Goal: Information Seeking & Learning: Learn about a topic

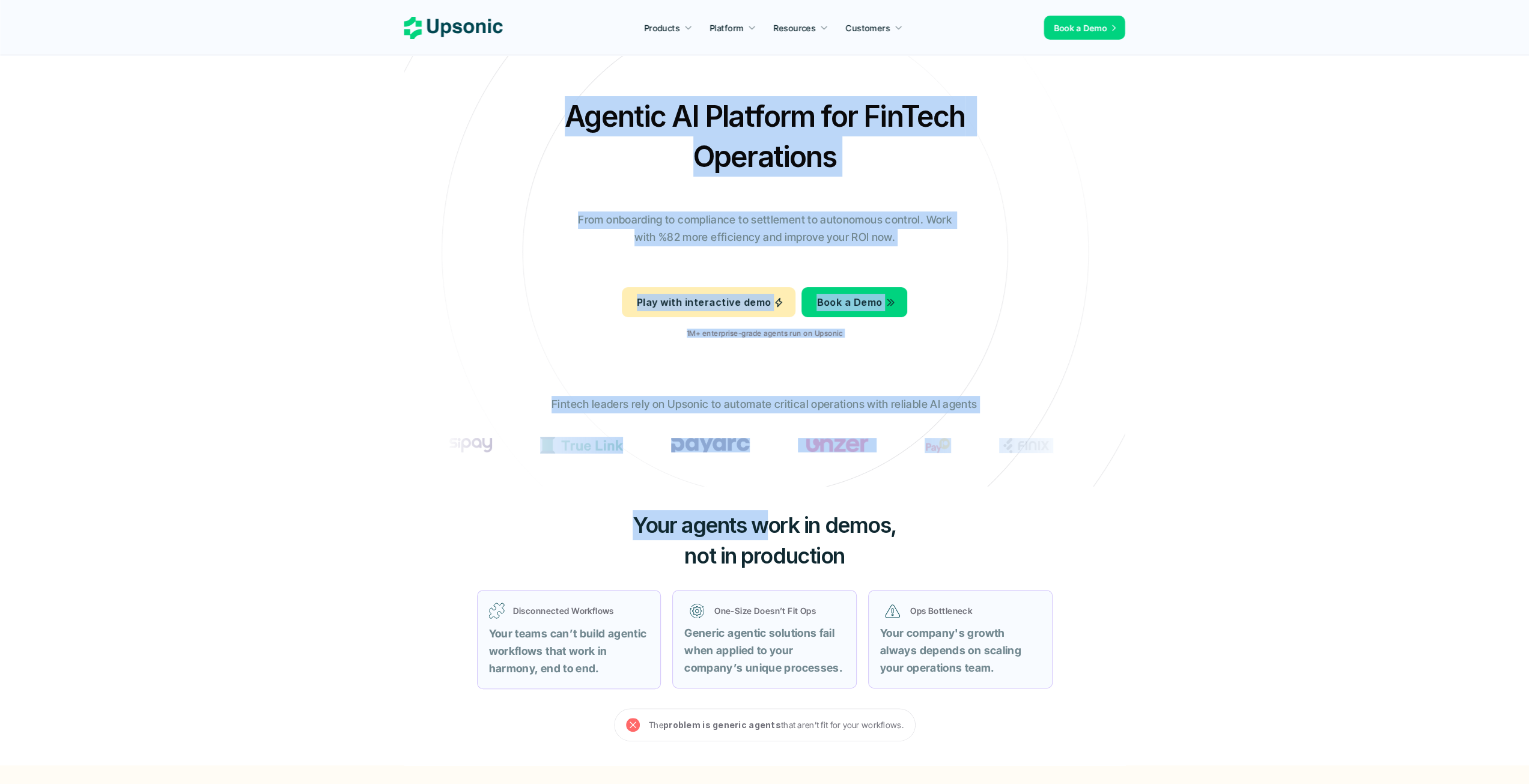
drag, startPoint x: 796, startPoint y: 444, endPoint x: 760, endPoint y: 487, distance: 56.1
click at [644, 468] on div "Fintech leaders rely on Upsonic to automate critical operations with reliable A…" at bounding box center [765, 432] width 661 height 91
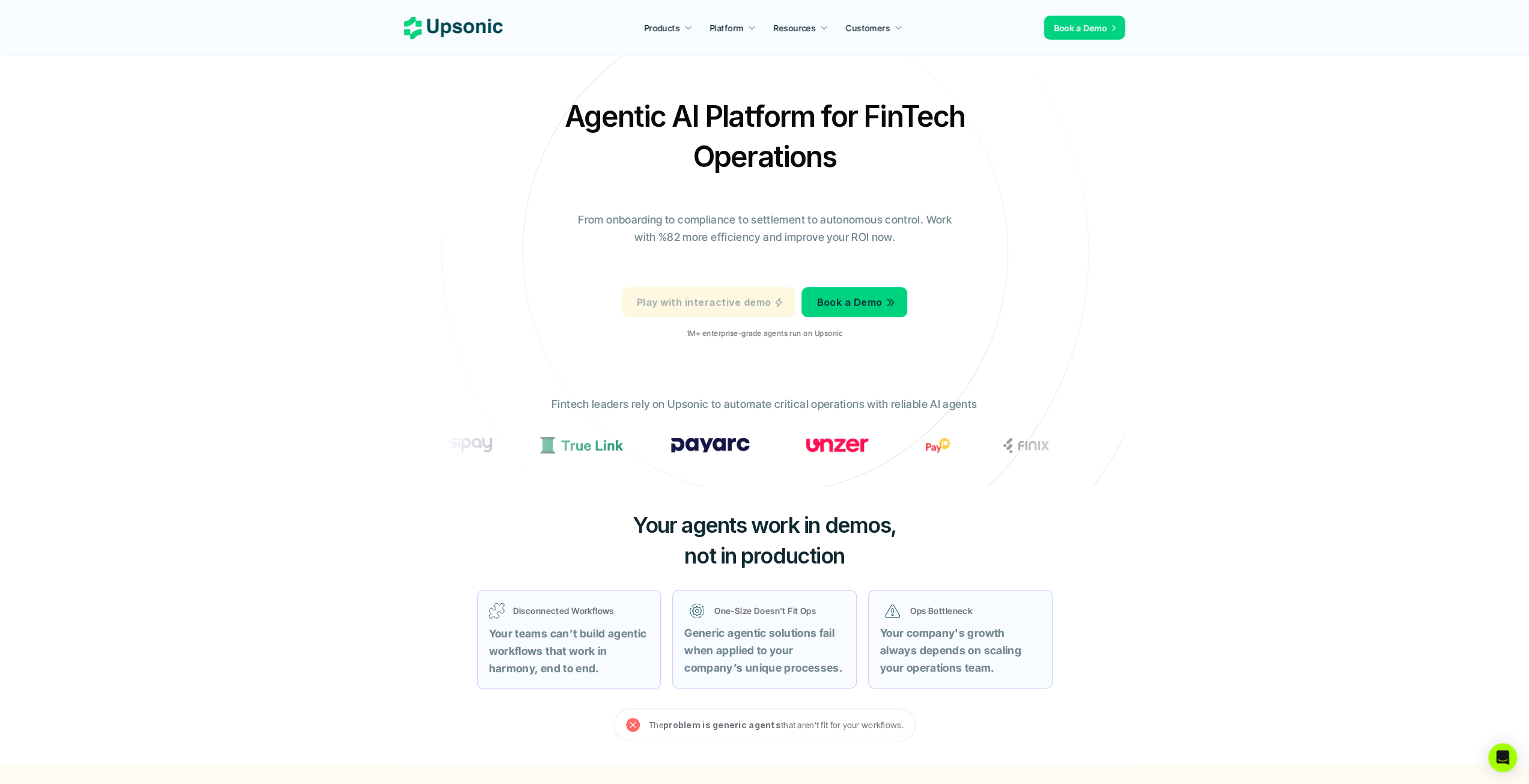
click at [729, 302] on p "Play with interactive demo" at bounding box center [703, 302] width 134 height 17
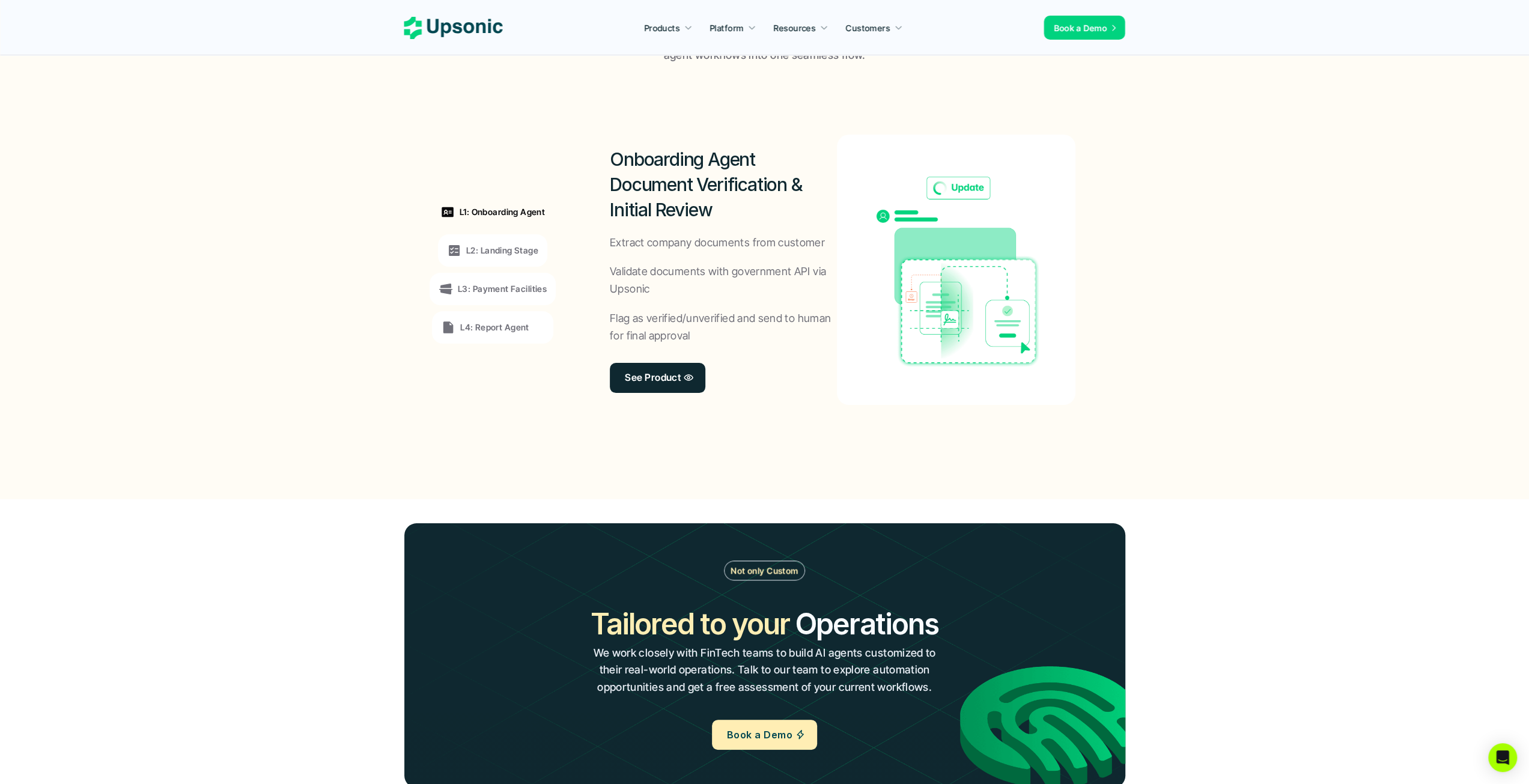
scroll to position [888, 0]
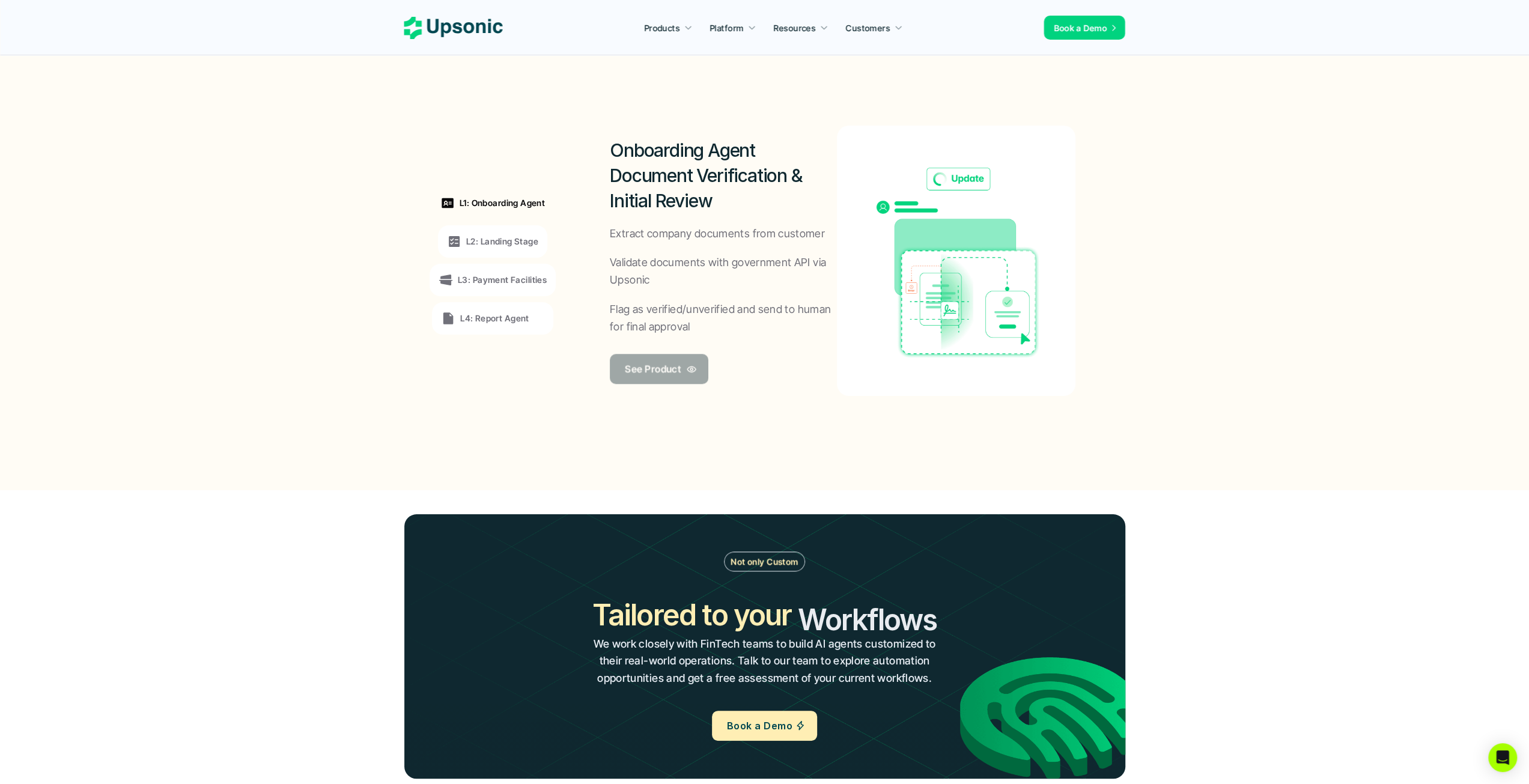
click at [664, 367] on p "See Product" at bounding box center [652, 368] width 56 height 17
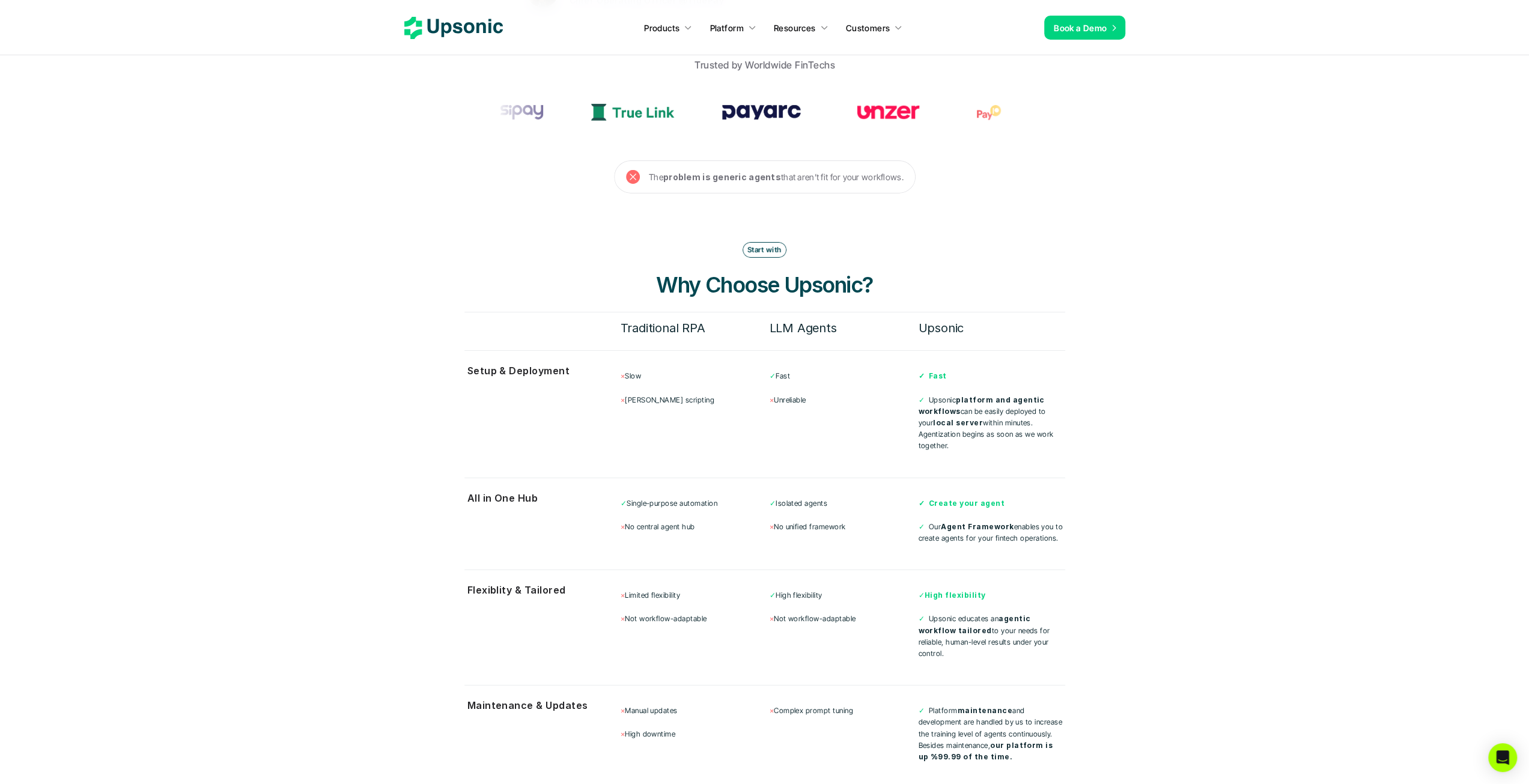
scroll to position [3870, 0]
drag, startPoint x: 767, startPoint y: 279, endPoint x: 681, endPoint y: 193, distance: 121.6
click at [681, 194] on section "Start with Why Choose Upsonic? Traditional RPA LLM Agents Upsonic Setup & Deplo…" at bounding box center [765, 509] width 721 height 631
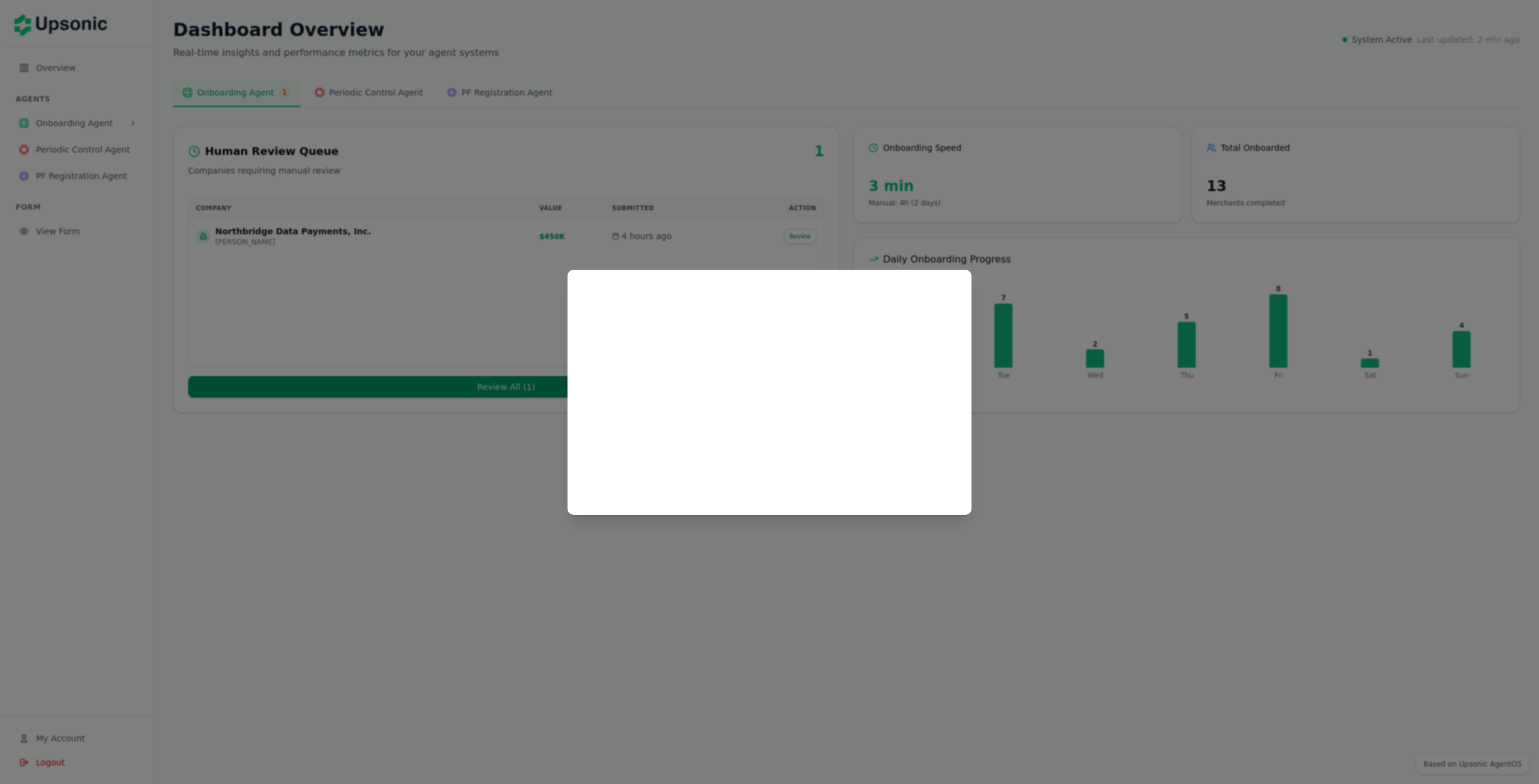
click at [1086, 399] on div at bounding box center [770, 392] width 1539 height 784
